Goal: Navigation & Orientation: Find specific page/section

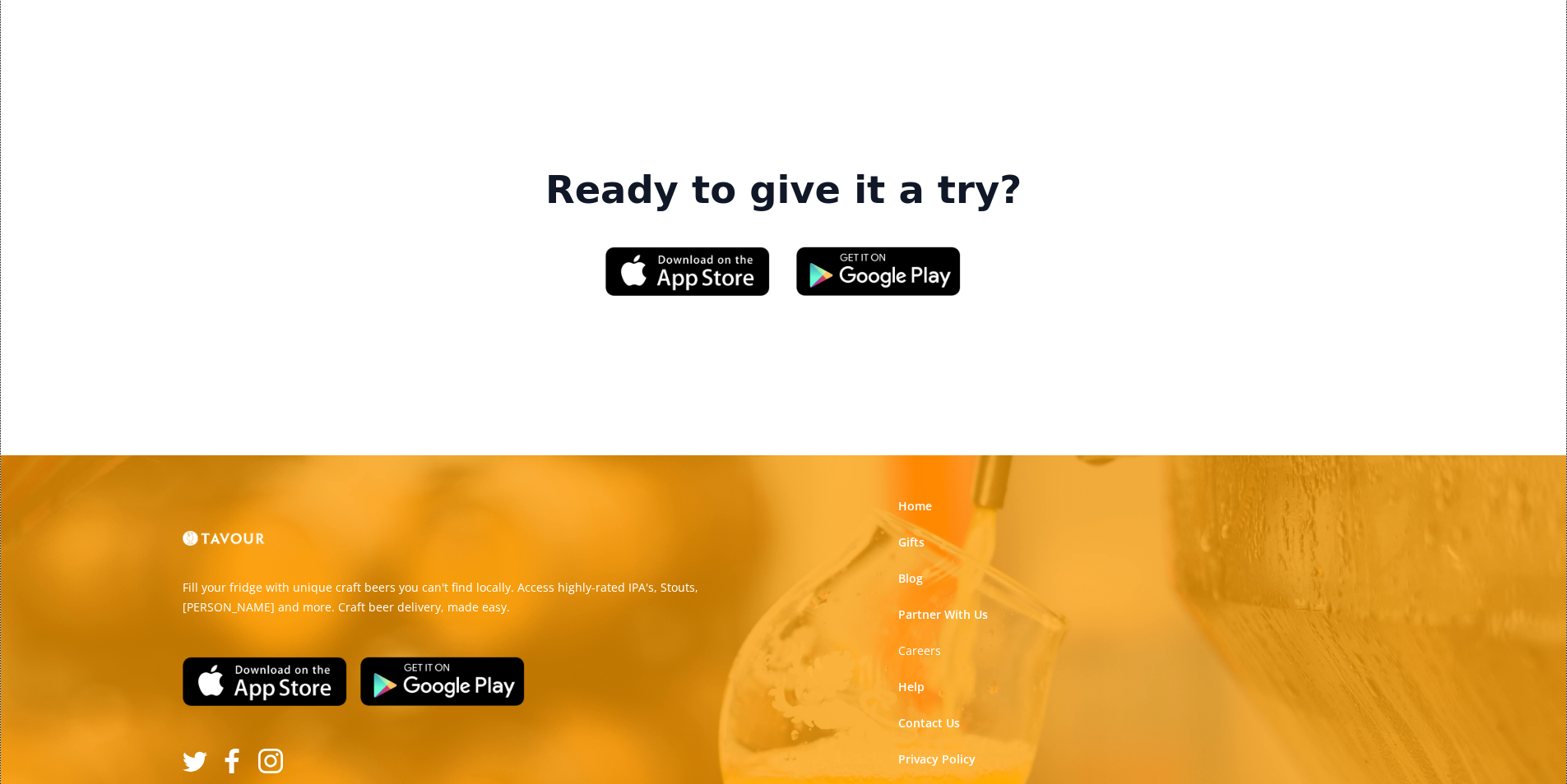
scroll to position [2488, 0]
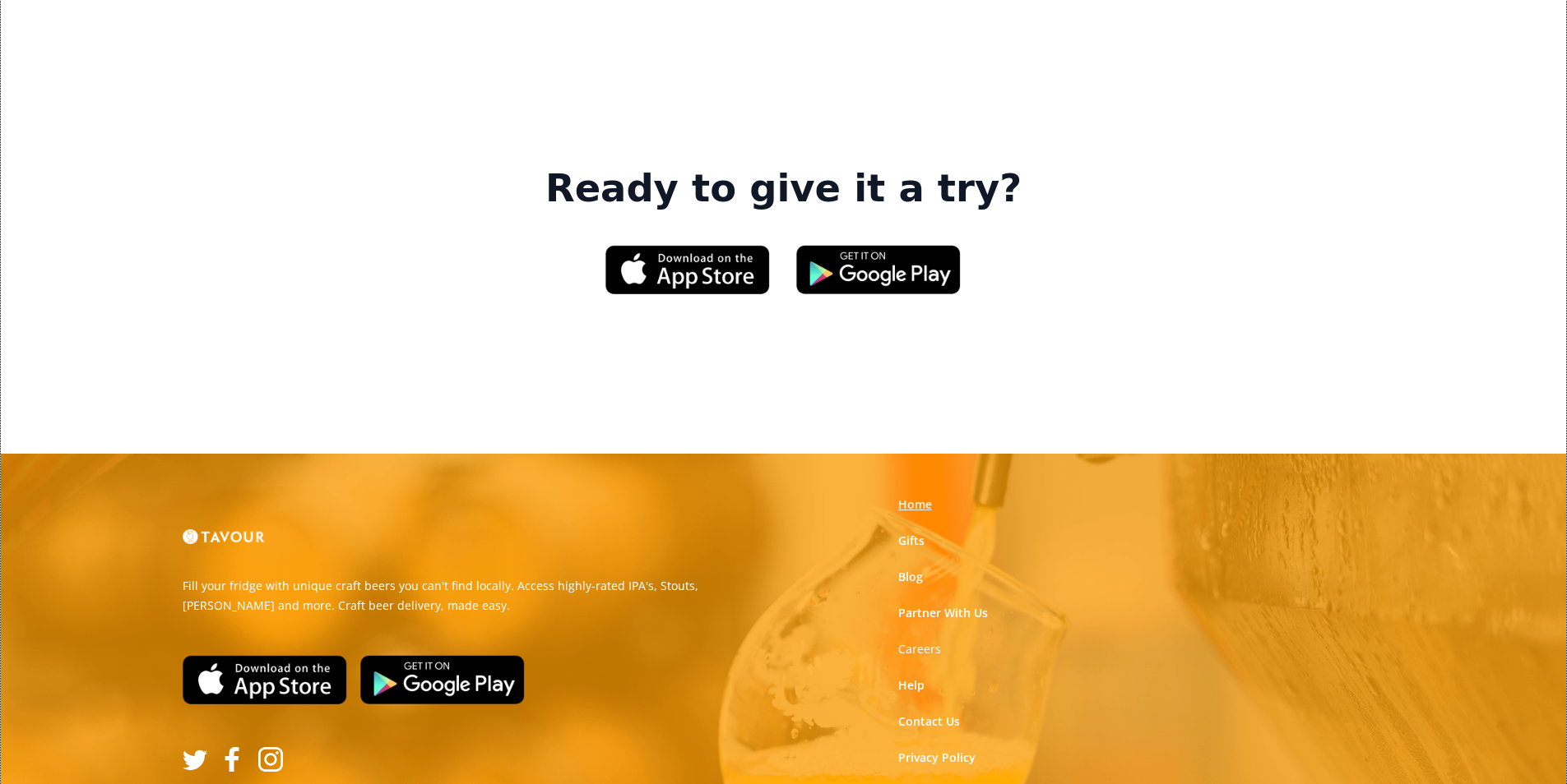
click at [923, 497] on link "Home" at bounding box center [915, 505] width 34 height 17
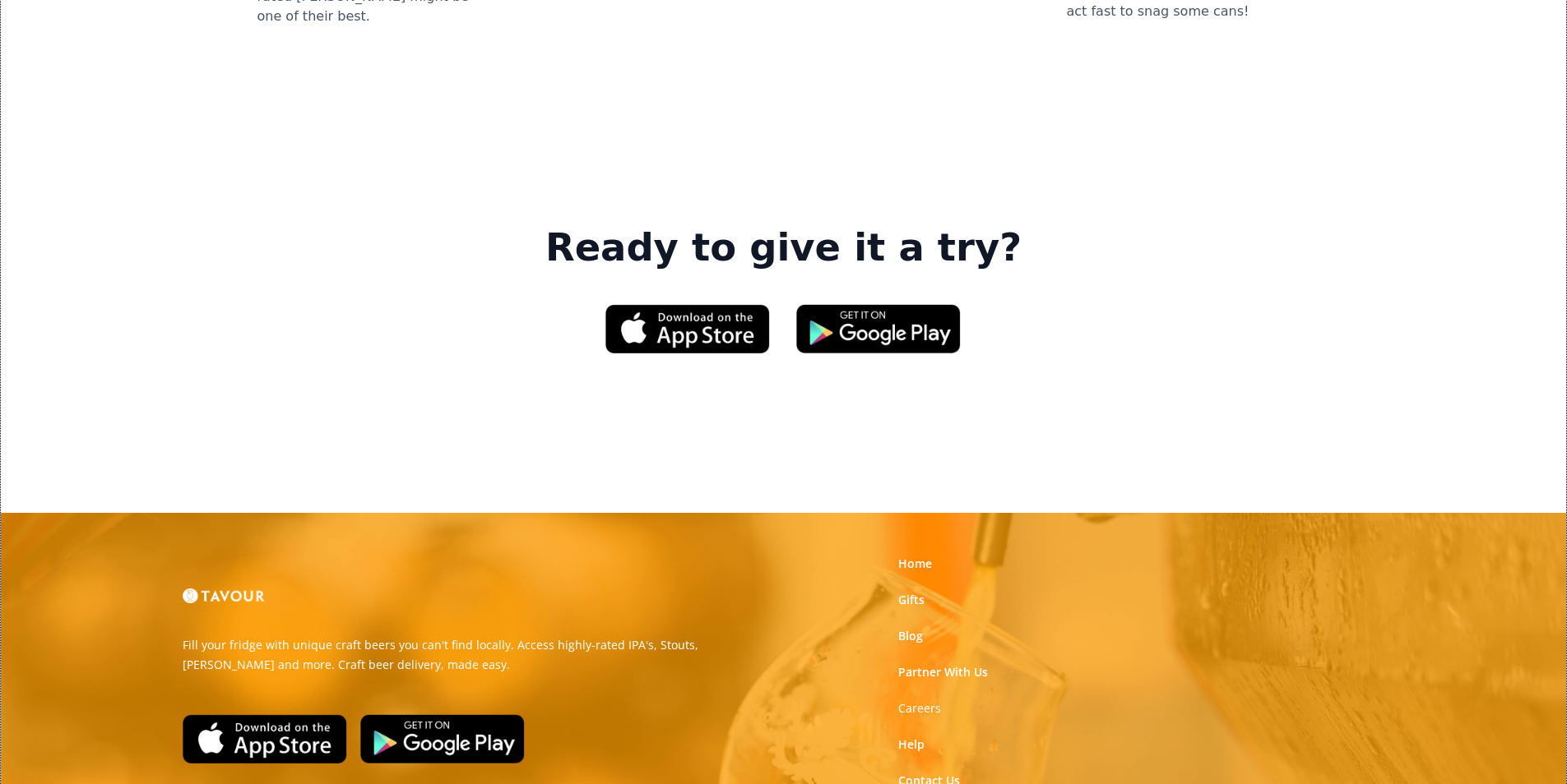
scroll to position [2488, 0]
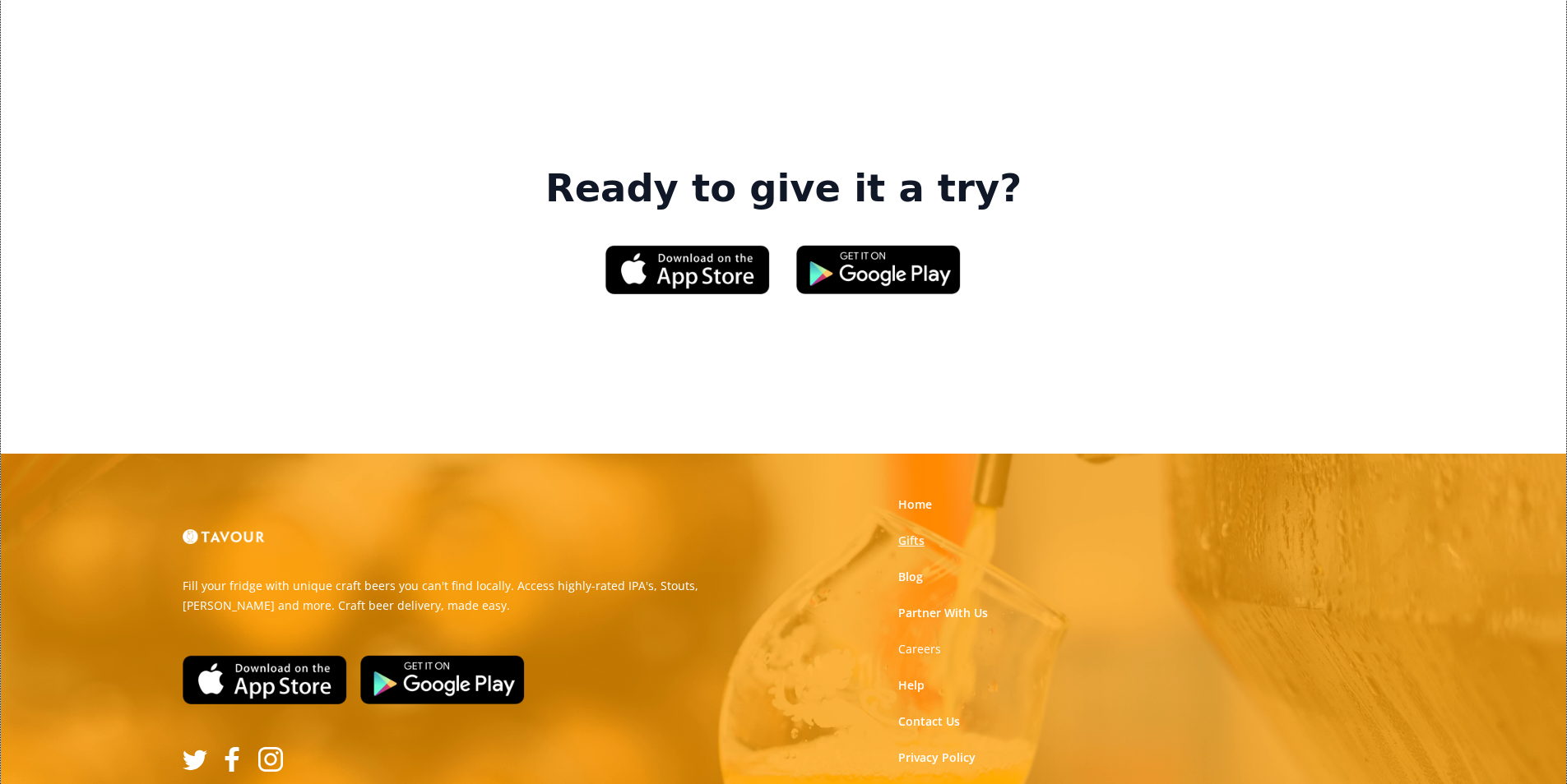
drag, startPoint x: 850, startPoint y: 274, endPoint x: 904, endPoint y: 306, distance: 62.8
click at [909, 641] on strong "Careers" at bounding box center [919, 649] width 43 height 16
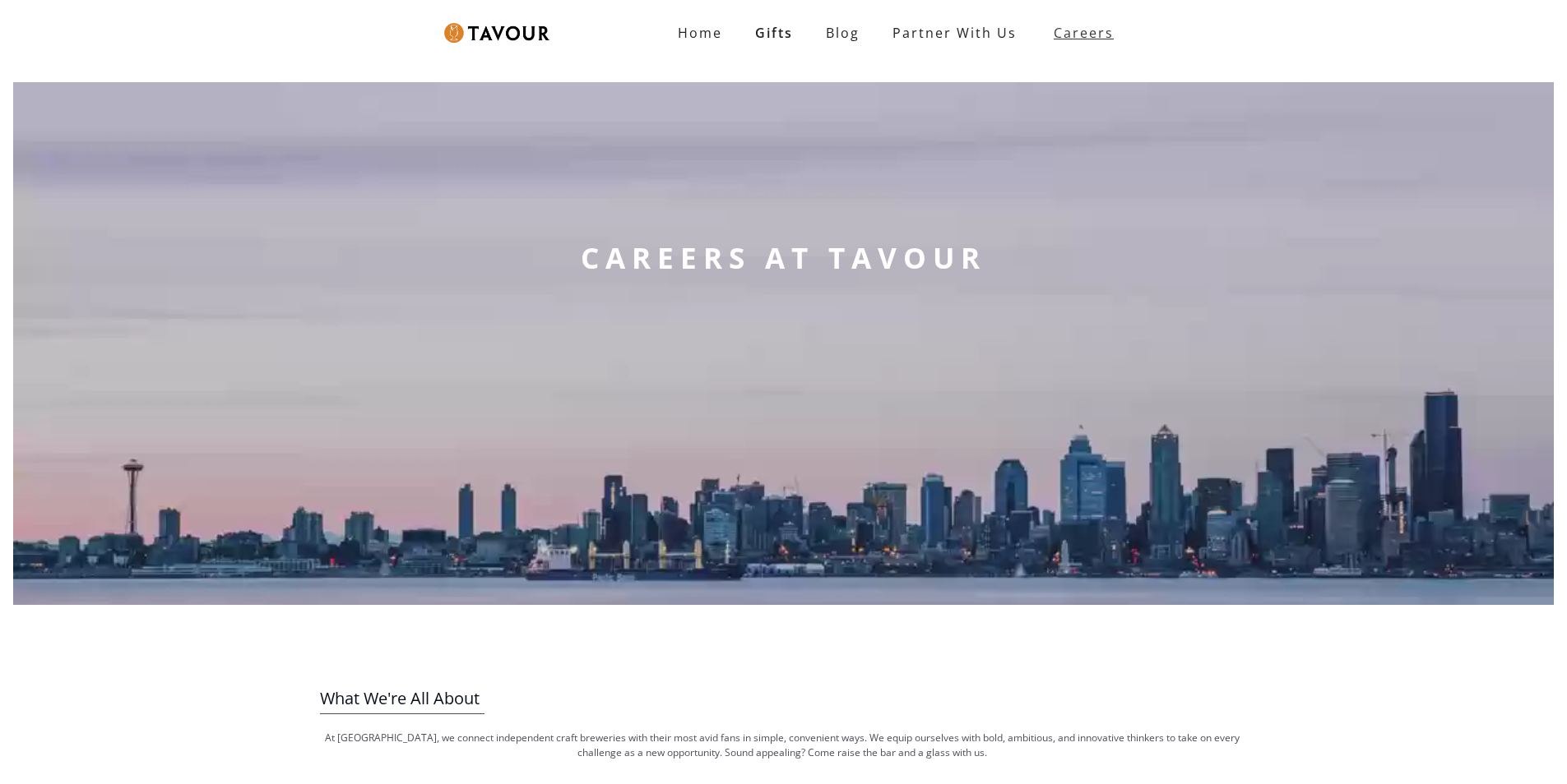
click at [1042, 40] on link "Careers" at bounding box center [1079, 32] width 93 height 46
